Goal: Check status

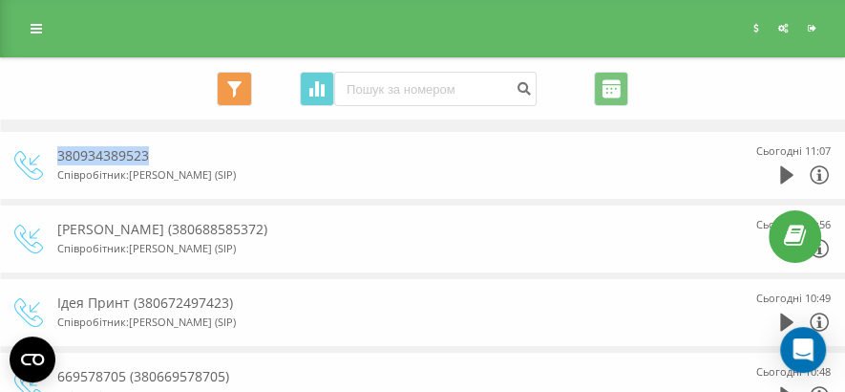
drag, startPoint x: 58, startPoint y: 149, endPoint x: 145, endPoint y: 158, distance: 87.3
click at [145, 158] on div "380934389523" at bounding box center [381, 155] width 649 height 19
click at [792, 168] on icon at bounding box center [786, 174] width 13 height 19
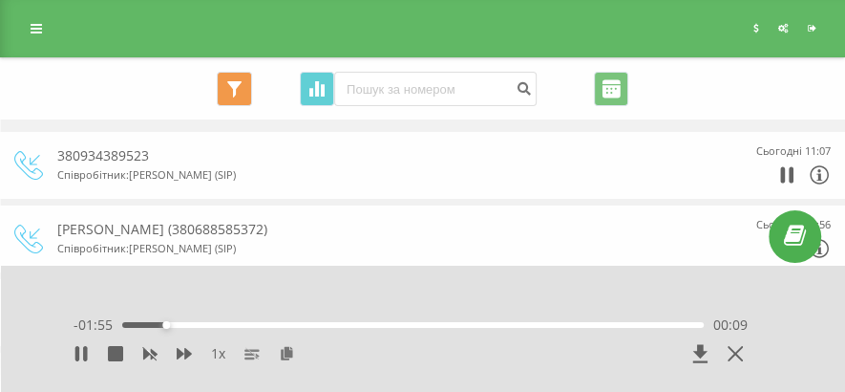
drag, startPoint x: 459, startPoint y: 188, endPoint x: 471, endPoint y: 190, distance: 11.6
click at [459, 188] on div "380934389523 Співробітник : [PERSON_NAME] (SIP) Сьогодні 11:07" at bounding box center [422, 165] width 817 height 67
drag, startPoint x: 172, startPoint y: 313, endPoint x: 146, endPoint y: 325, distance: 28.2
click at [146, 325] on div "1 x - 01:52 00:12 00:12" at bounding box center [410, 342] width 712 height 72
drag, startPoint x: 177, startPoint y: 329, endPoint x: 145, endPoint y: 327, distance: 31.6
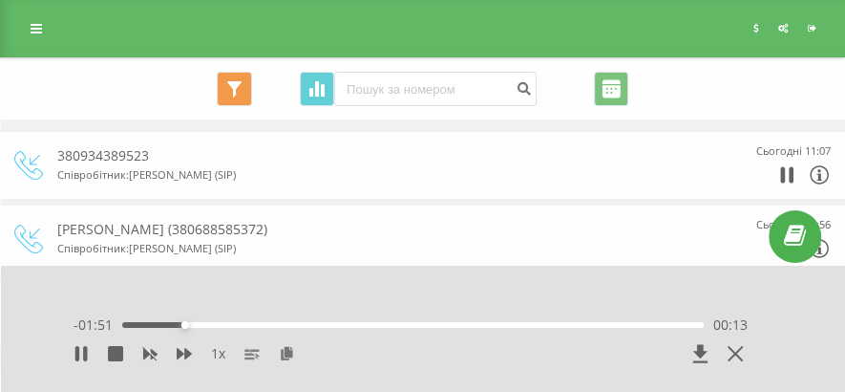
click at [145, 327] on div "- 01:51 00:13 00:13" at bounding box center [411, 324] width 674 height 19
drag, startPoint x: 192, startPoint y: 323, endPoint x: 106, endPoint y: 308, distance: 87.3
click at [119, 321] on div "00:00" at bounding box center [123, 325] width 8 height 8
drag, startPoint x: 790, startPoint y: 177, endPoint x: 774, endPoint y: 120, distance: 58.4
click at [790, 177] on icon at bounding box center [791, 174] width 5 height 16
